Goal: Task Accomplishment & Management: Use online tool/utility

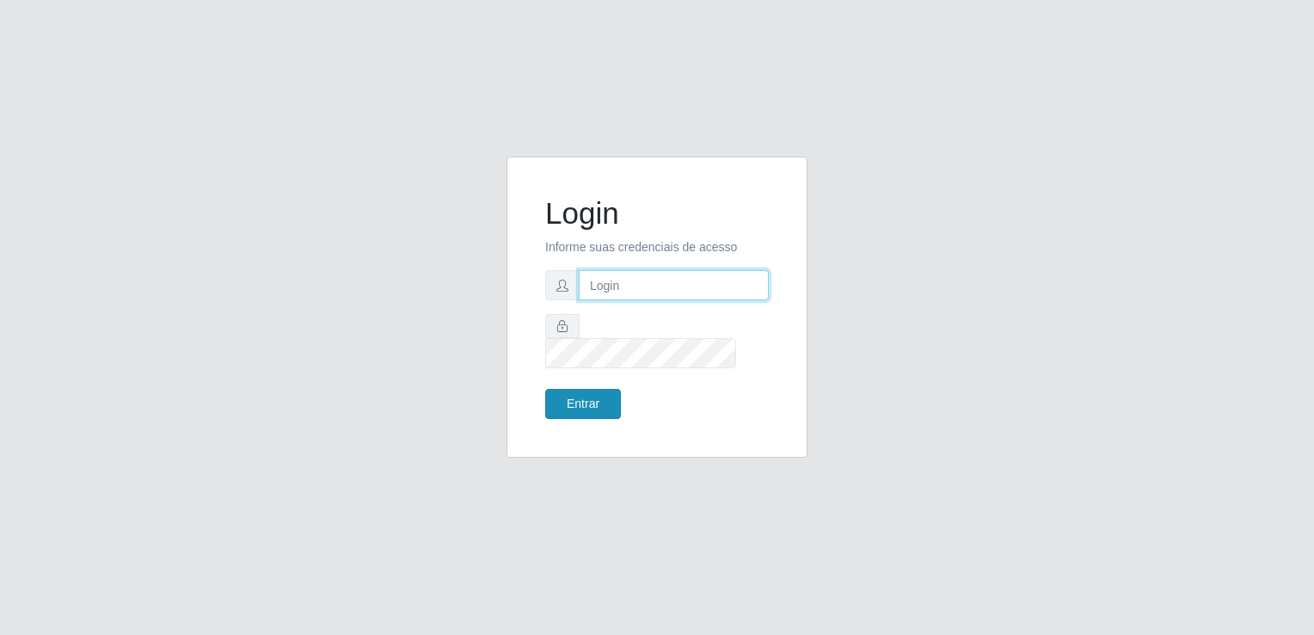
type input "[EMAIL_ADDRESS][DOMAIN_NAME]"
click at [598, 390] on button "Entrar" at bounding box center [583, 404] width 76 height 30
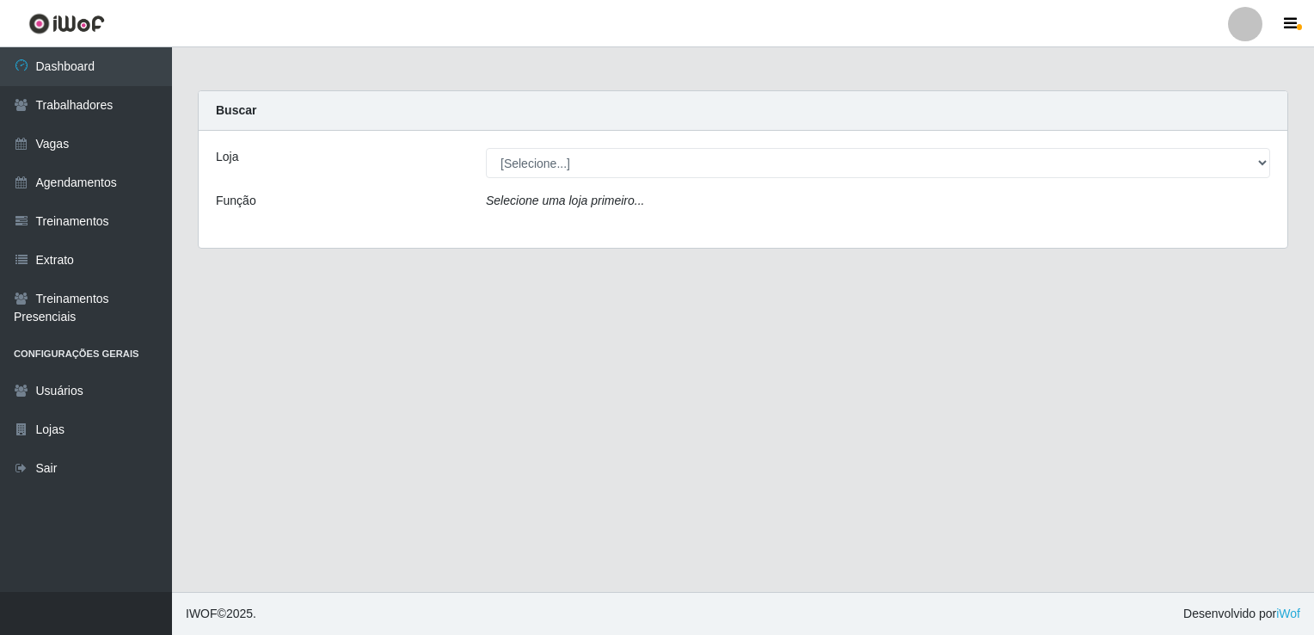
click at [606, 179] on div "Loja [Selecione...] Super Popular Função Selecione uma loja primeiro..." at bounding box center [743, 189] width 1089 height 117
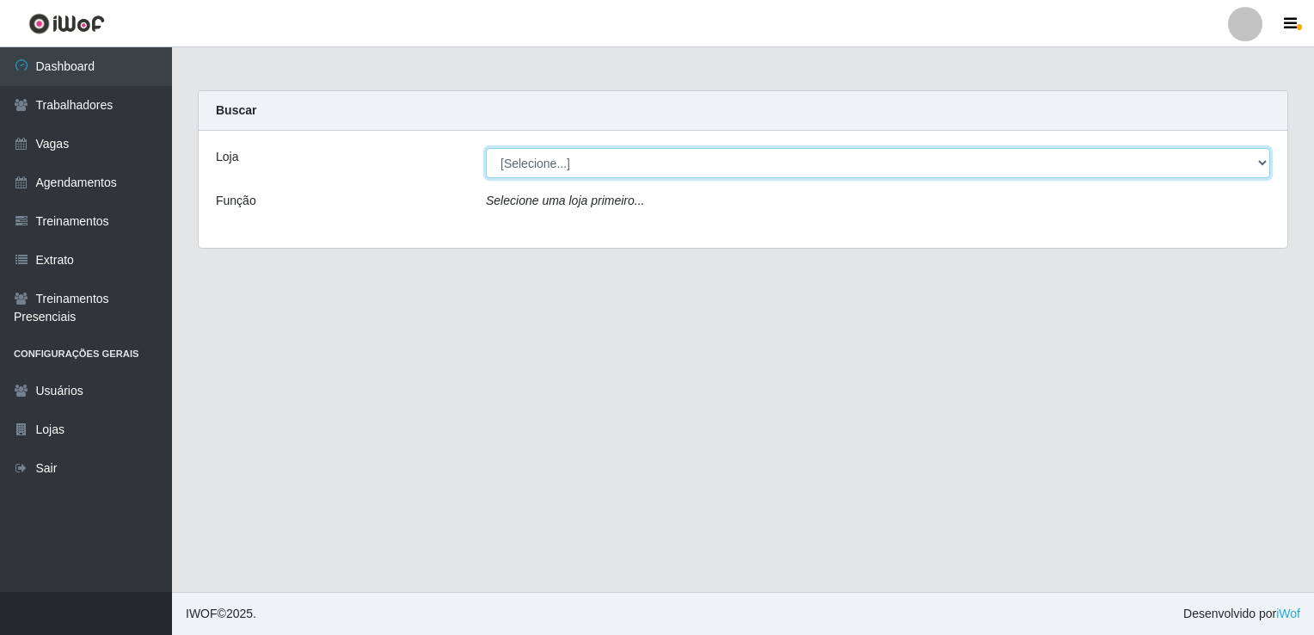
click at [605, 162] on select "[Selecione...] Super Popular" at bounding box center [878, 163] width 784 height 30
select select "537"
click at [486, 148] on select "[Selecione...] Super Popular" at bounding box center [878, 163] width 784 height 30
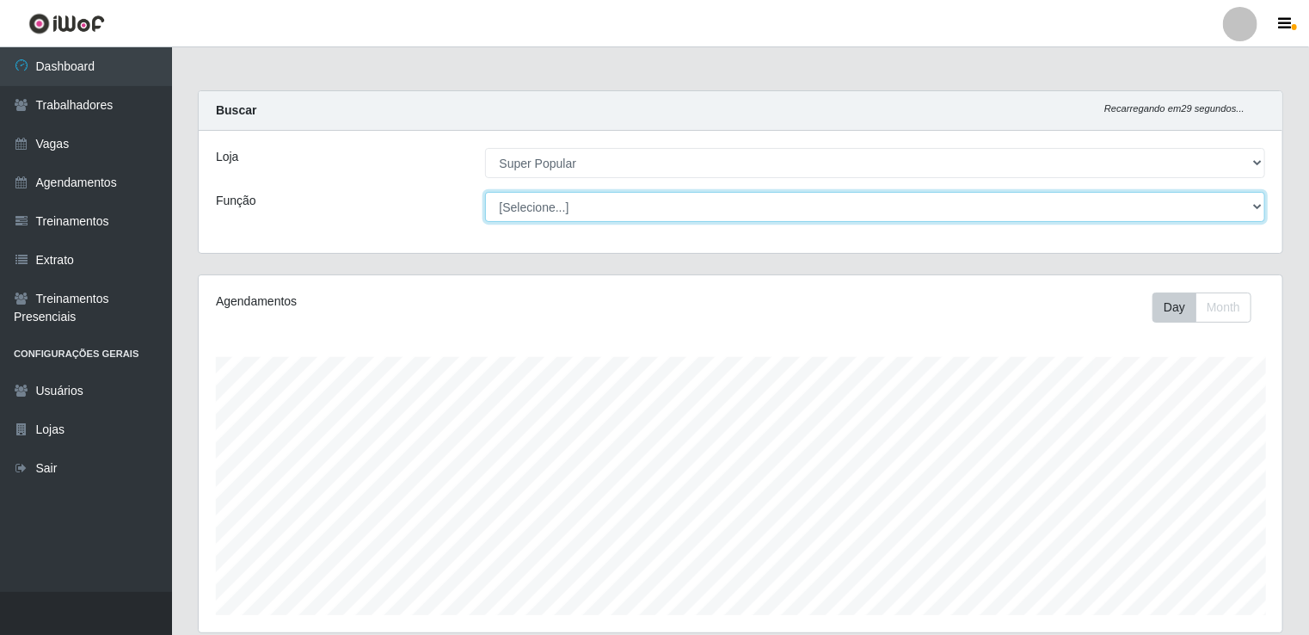
click at [620, 200] on select "[Selecione...] Repositor Repositor + Repositor ++" at bounding box center [875, 207] width 781 height 30
select select "24"
click at [485, 192] on select "[Selecione...] Repositor Repositor + Repositor ++" at bounding box center [875, 207] width 781 height 30
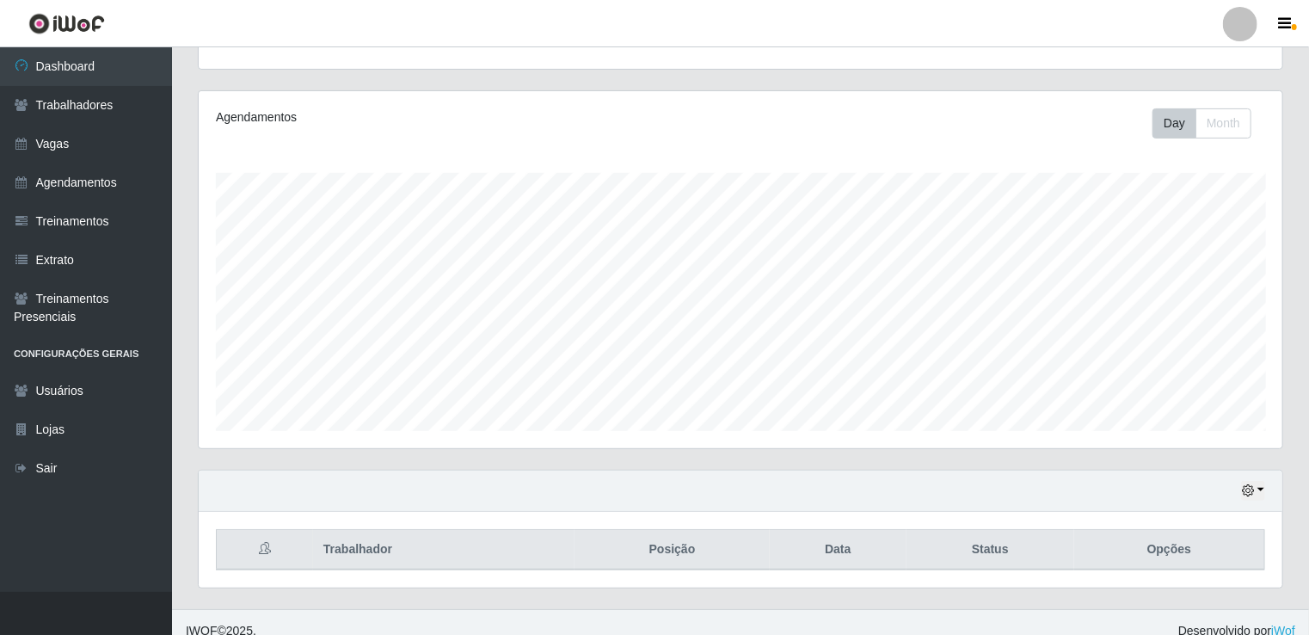
scroll to position [198, 0]
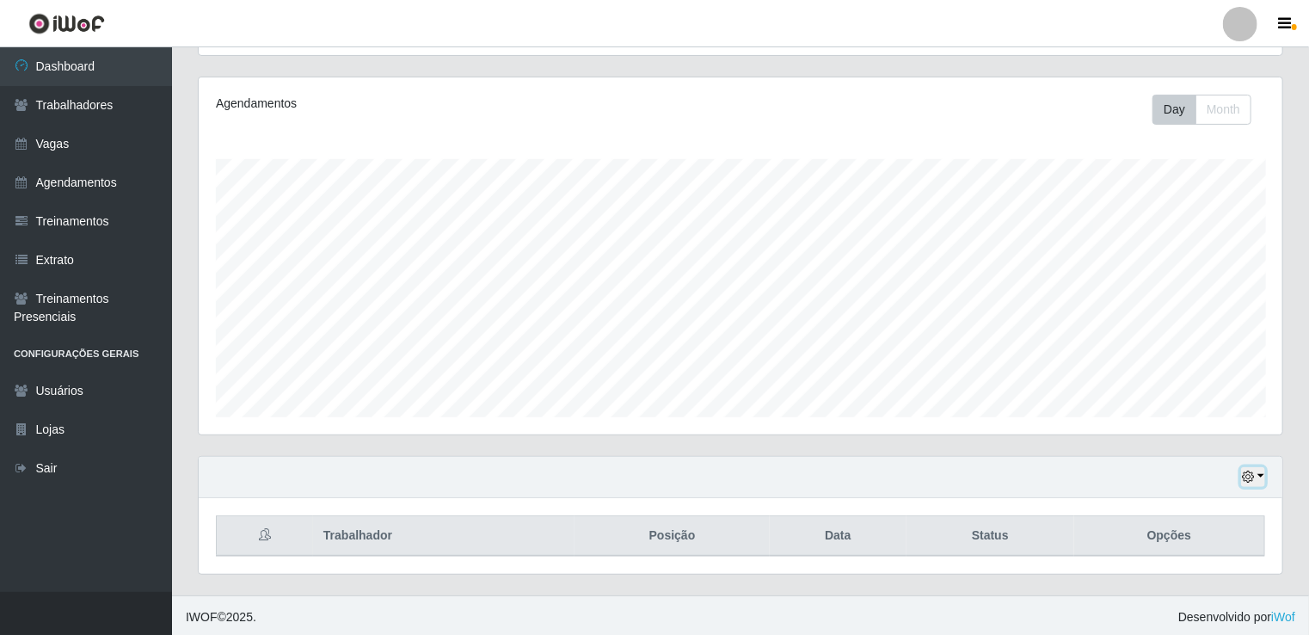
click at [1247, 471] on icon "button" at bounding box center [1248, 476] width 12 height 12
click at [1235, 415] on button "1 Semana" at bounding box center [1196, 414] width 136 height 36
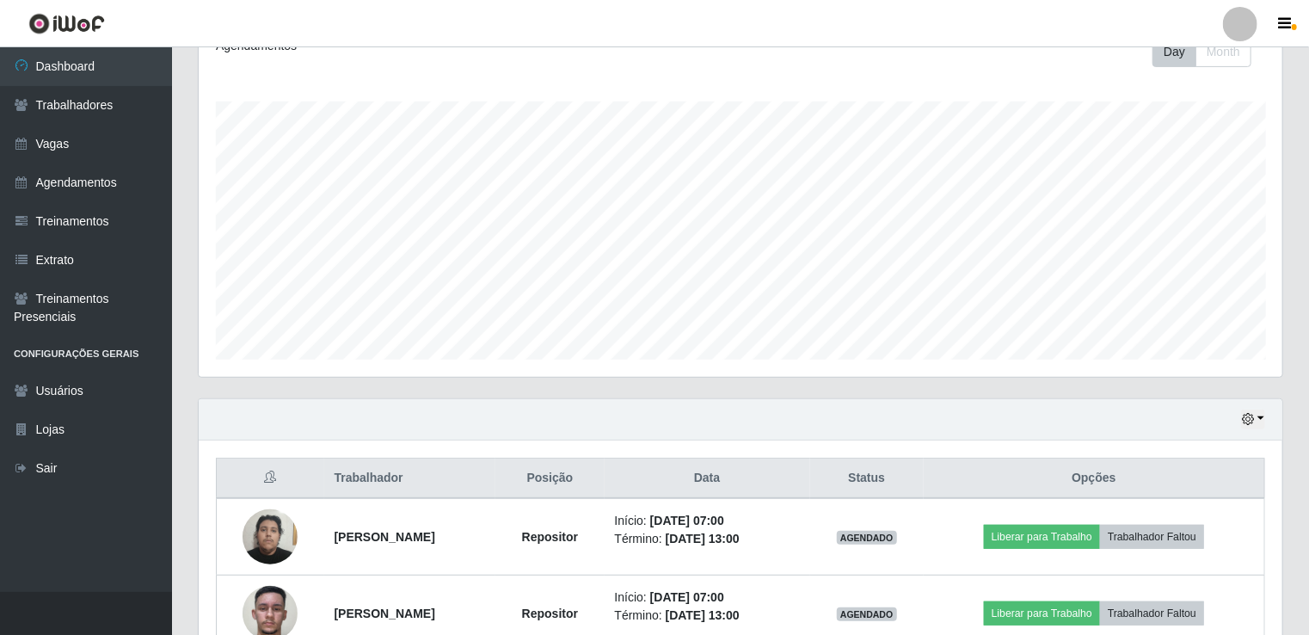
scroll to position [427, 0]
